Goal: Information Seeking & Learning: Learn about a topic

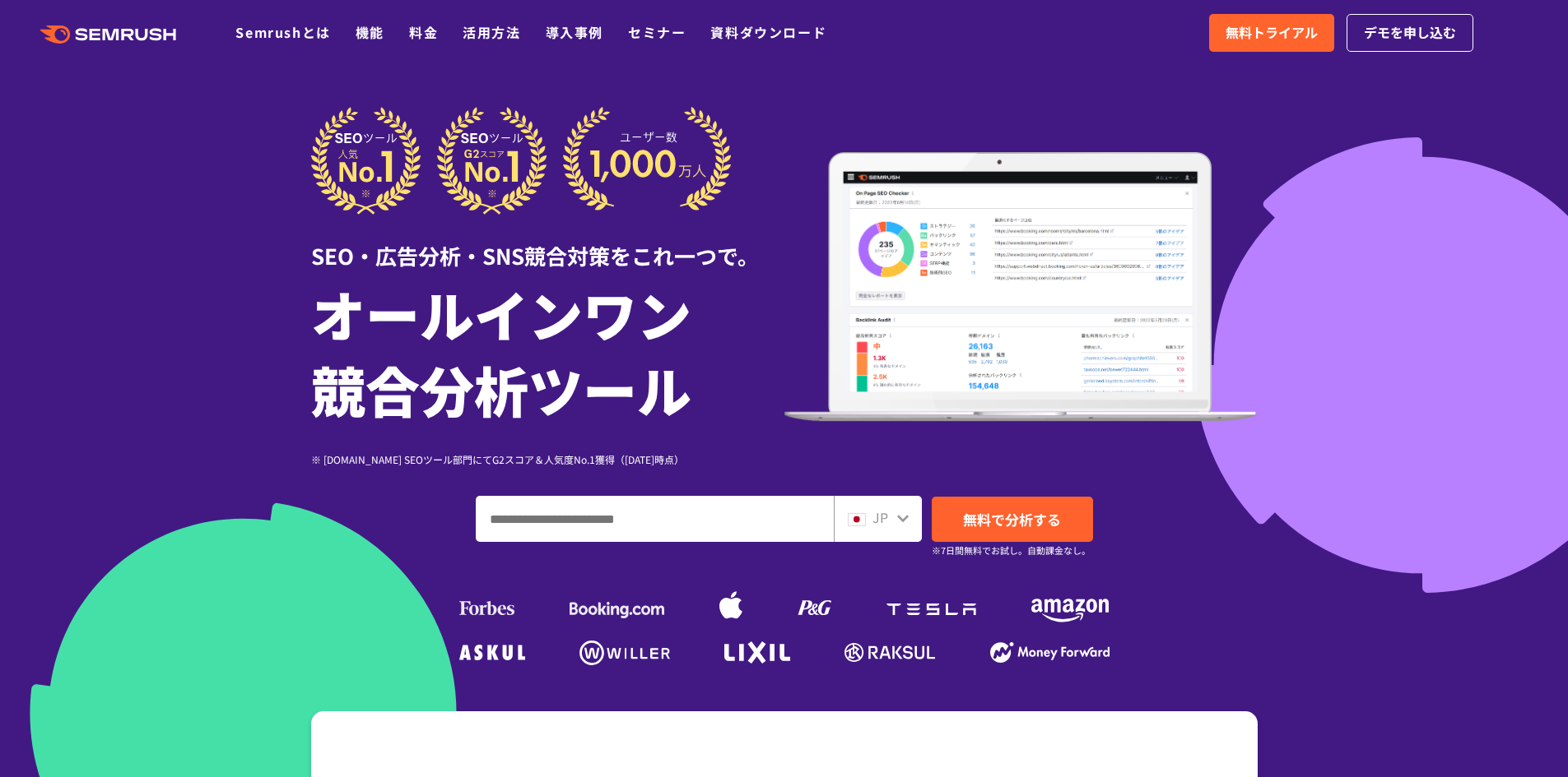
click at [616, 547] on div "SEO・広告分析・SNS競合対策をこれ一つで。 オールインワン 競合分析ツール ※ [DOMAIN_NAME] SEOツール部門にてG2スコア＆人気度No.1…" at bounding box center [784, 388] width 946 height 564
click at [612, 528] on input "ドメイン、キーワードまたはURLを入力してください" at bounding box center [655, 519] width 356 height 44
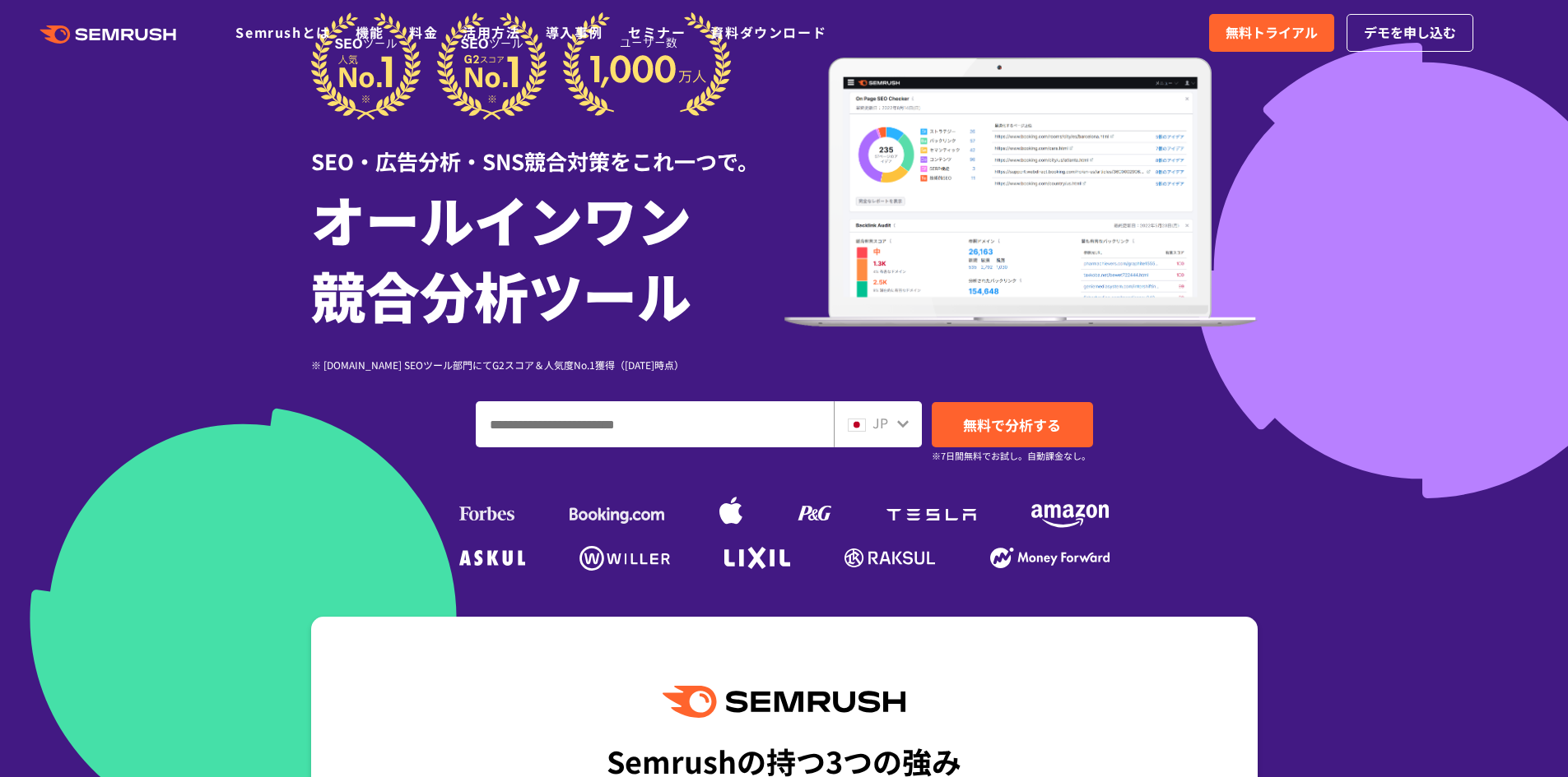
scroll to position [165, 0]
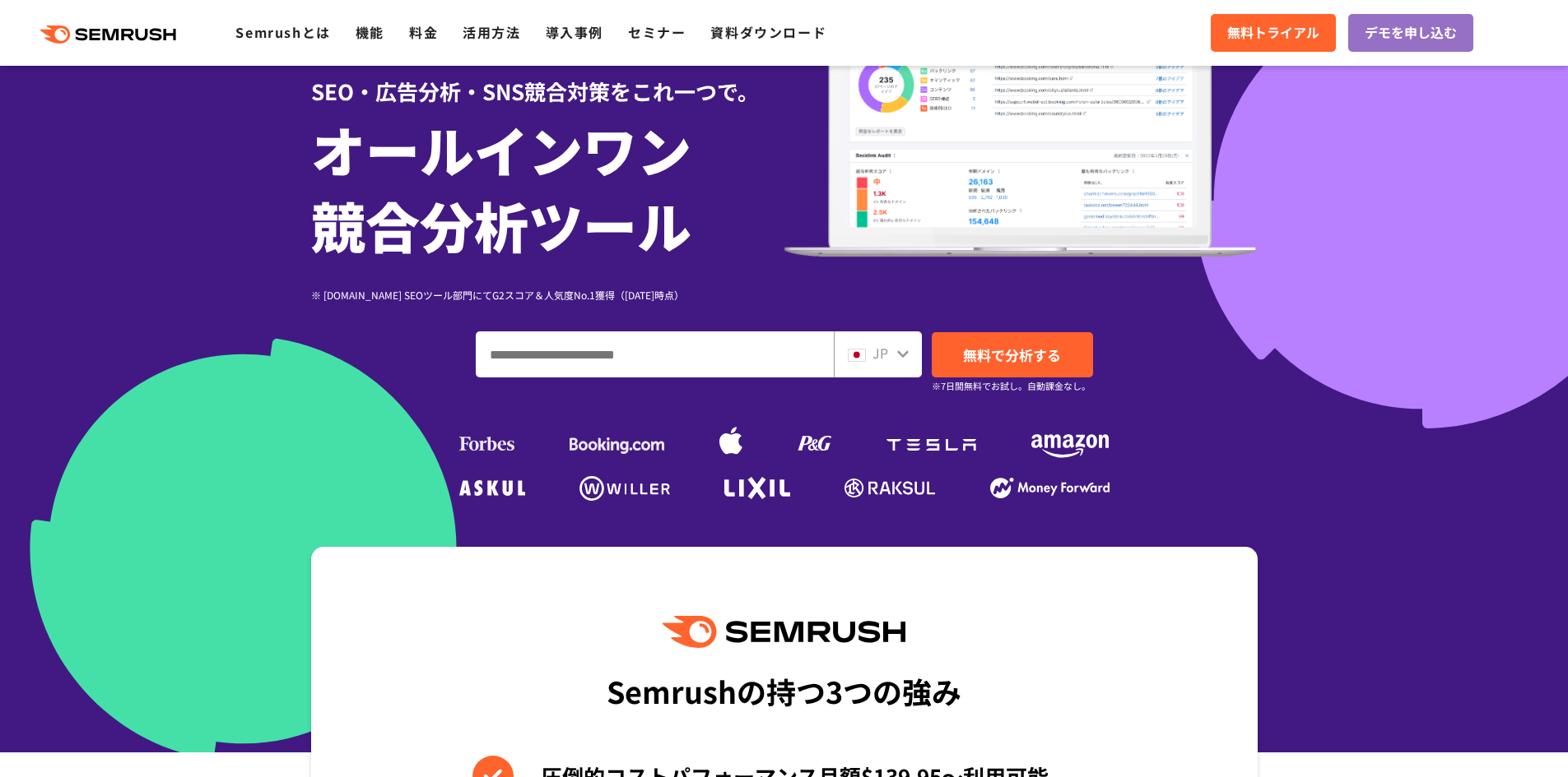
click at [618, 359] on input "ドメイン、キーワードまたはURLを入力してください" at bounding box center [655, 354] width 356 height 44
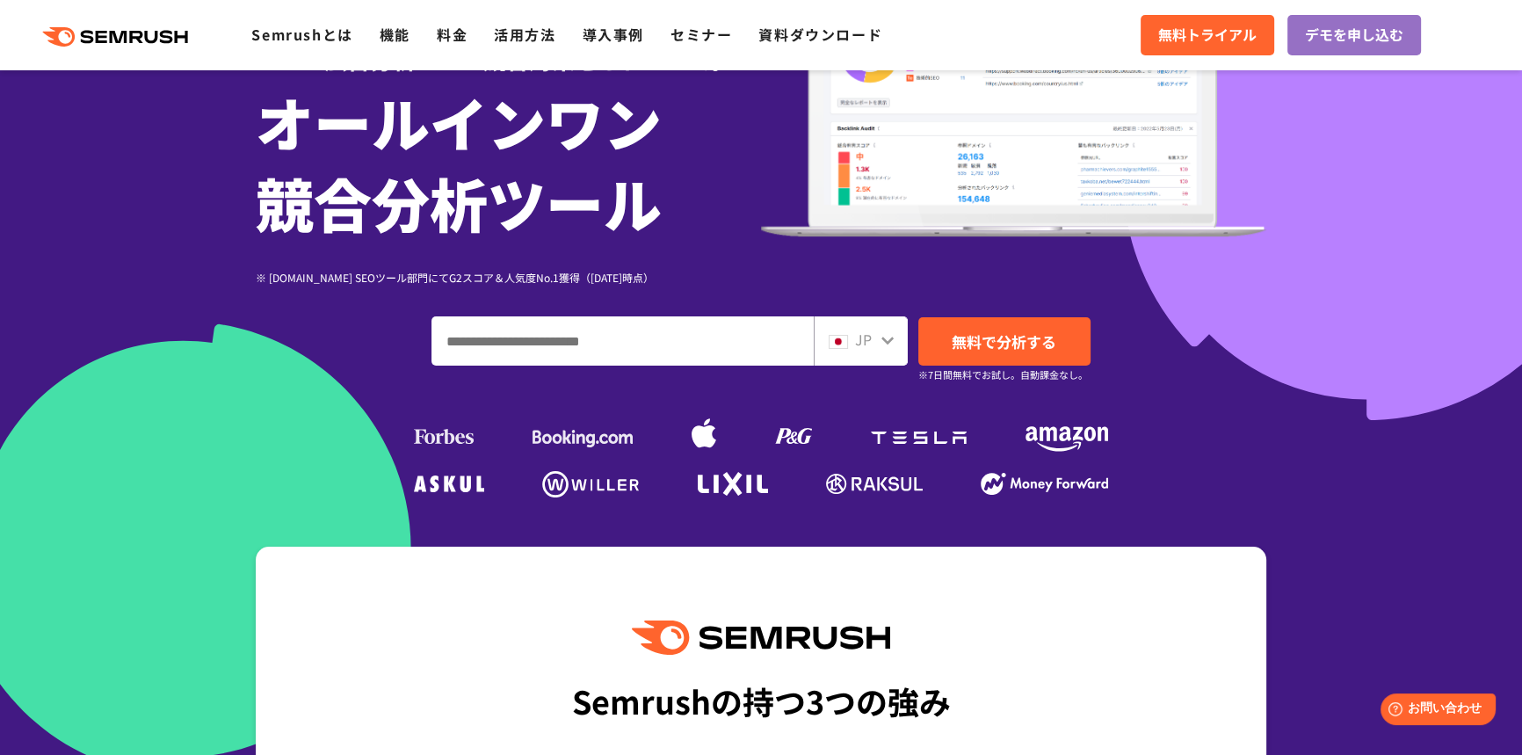
scroll to position [196, 0]
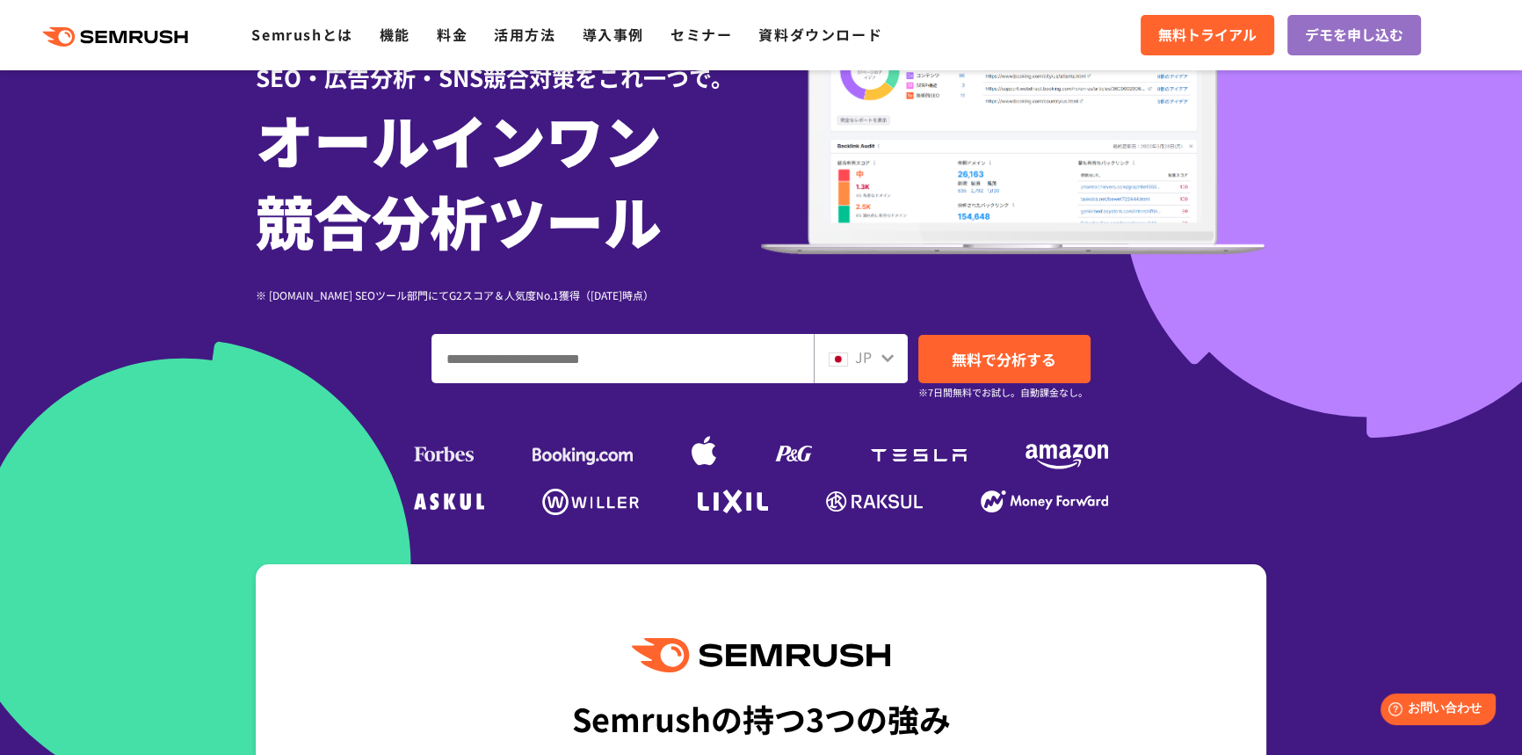
click at [557, 357] on input "ドメイン、キーワードまたはURLを入力してください" at bounding box center [622, 358] width 380 height 47
paste input "**********"
type input "**********"
click at [987, 346] on link "無料で分析する" at bounding box center [1004, 359] width 172 height 48
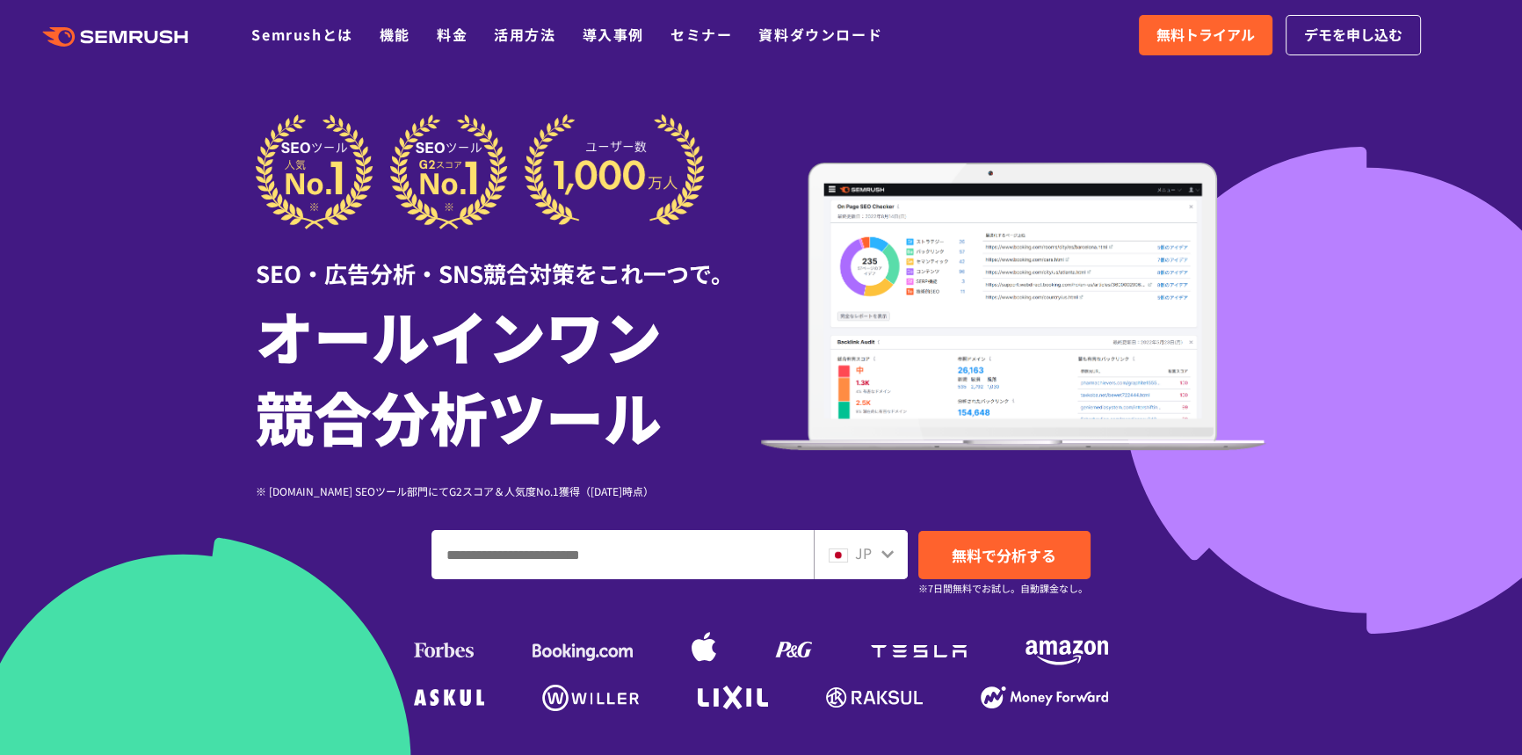
click at [507, 299] on h1 "オールインワン 競合分析ツール" at bounding box center [508, 375] width 505 height 162
click at [446, 32] on link "料金" at bounding box center [452, 34] width 31 height 21
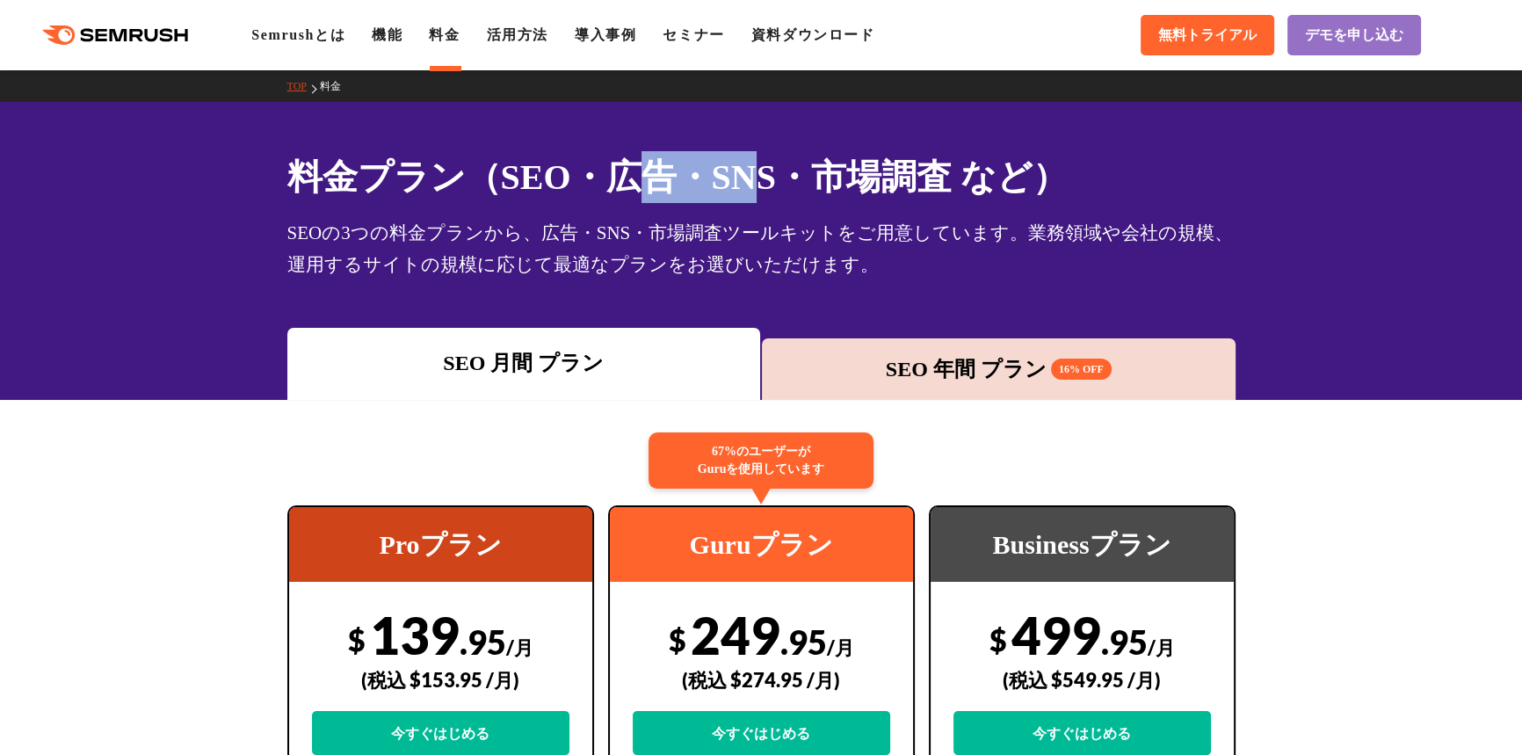
drag, startPoint x: 673, startPoint y: 176, endPoint x: 754, endPoint y: 176, distance: 80.8
click at [754, 176] on h1 "料金プラン（SEO・広告・SNS・市場調査 など）" at bounding box center [761, 177] width 948 height 52
click at [789, 205] on div "料金プラン（SEO・広告・SNS・市場調査 など） SEOの3つの料金プランから、広告・SNS・市場調査ツールキットをご用意しています。業務領域や会社の規模、…" at bounding box center [761, 215] width 948 height 129
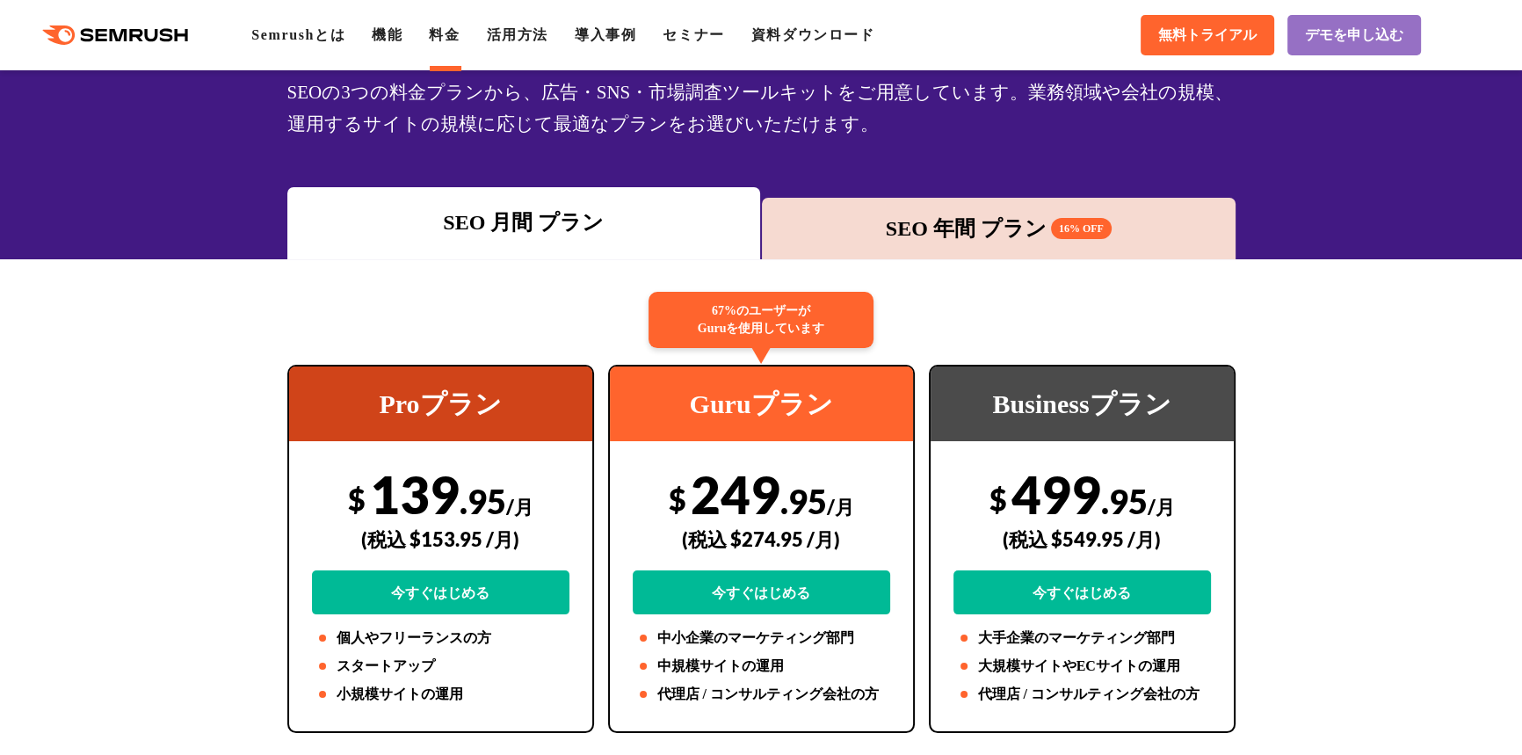
scroll to position [239, 0]
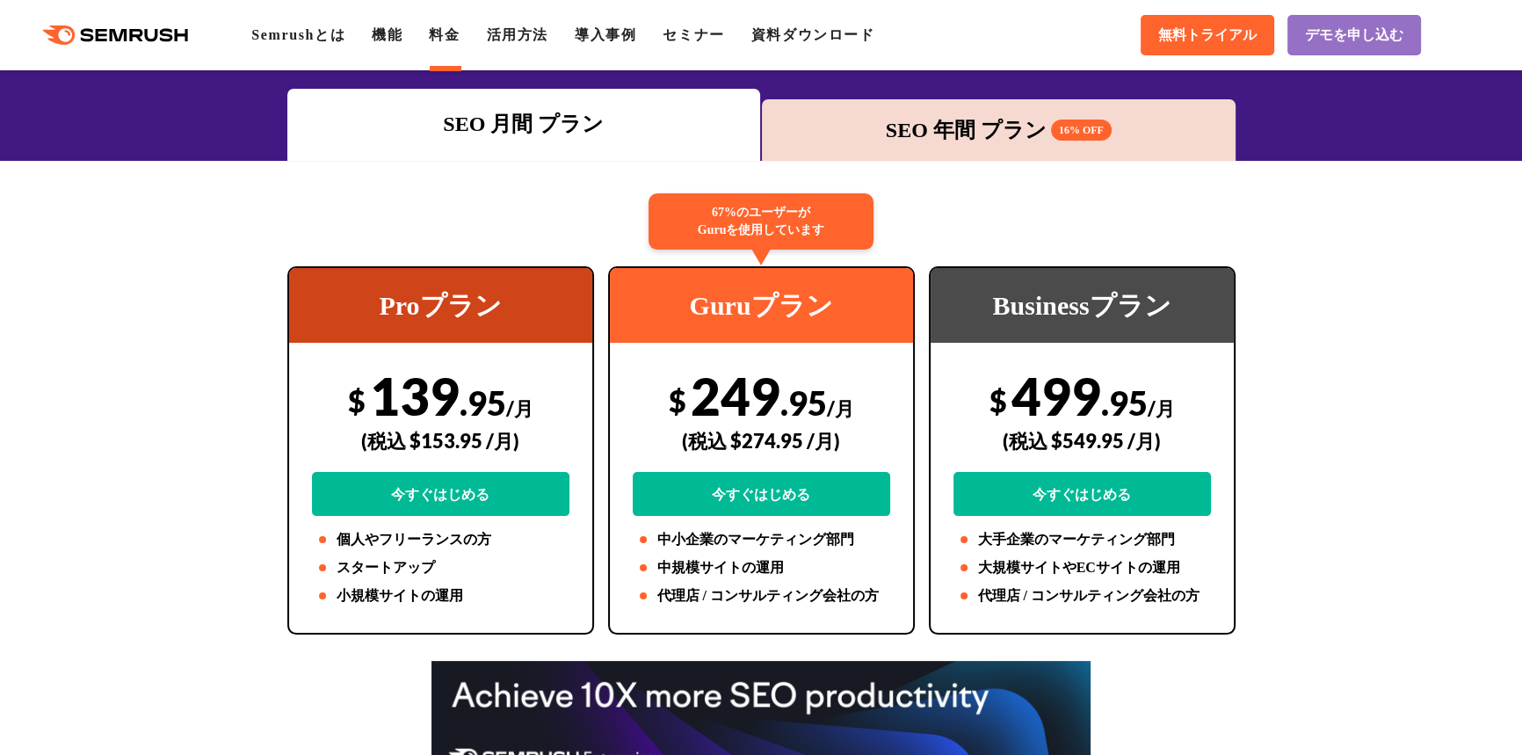
drag, startPoint x: 1484, startPoint y: 0, endPoint x: 529, endPoint y: 209, distance: 977.8
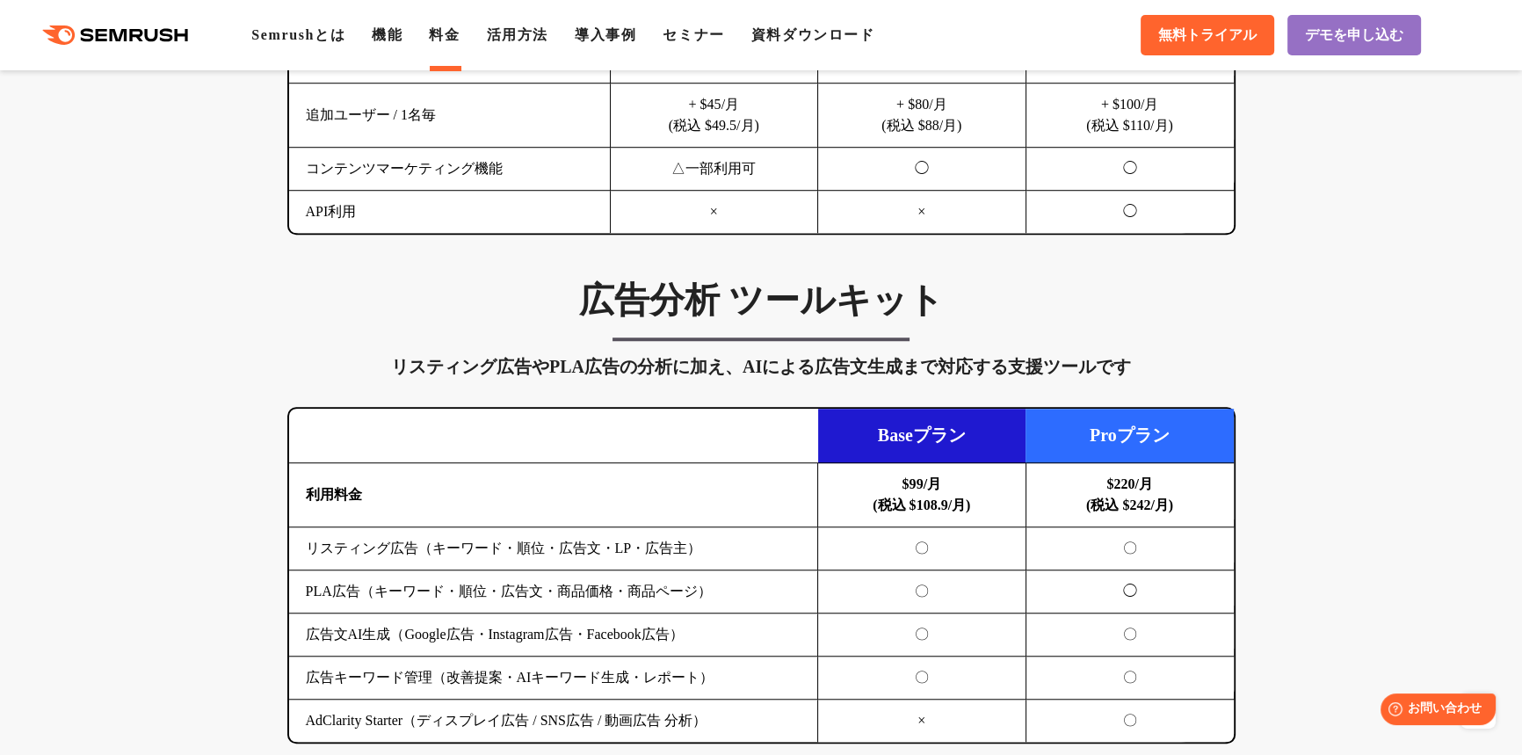
scroll to position [1836, 0]
